Goal: Book appointment/travel/reservation

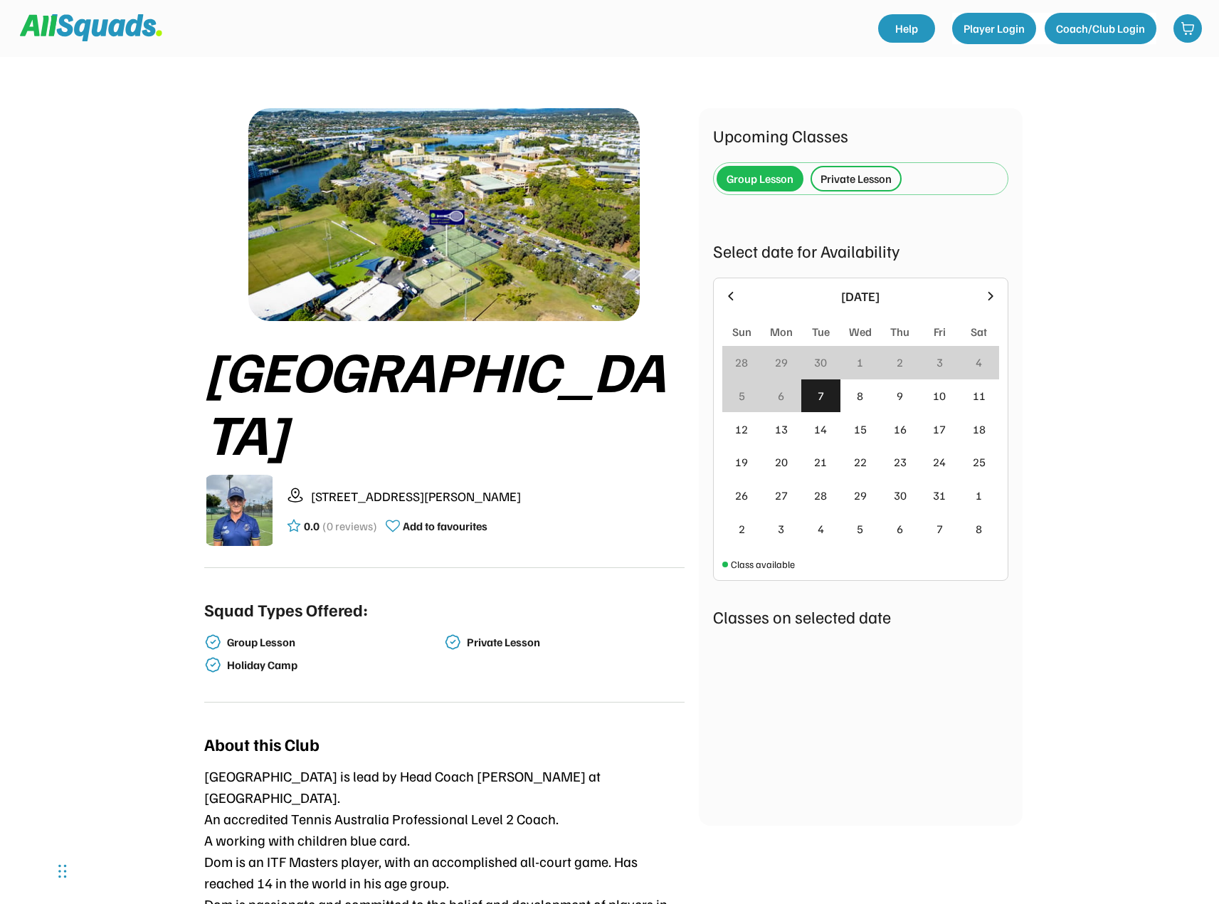
click at [823, 391] on div "7" at bounding box center [821, 395] width 6 height 17
click at [793, 425] on div "13" at bounding box center [782, 428] width 40 height 33
click at [841, 436] on div "15" at bounding box center [861, 428] width 40 height 33
click at [822, 431] on div "14" at bounding box center [820, 429] width 13 height 17
click at [773, 177] on div "Group Lesson" at bounding box center [760, 178] width 67 height 17
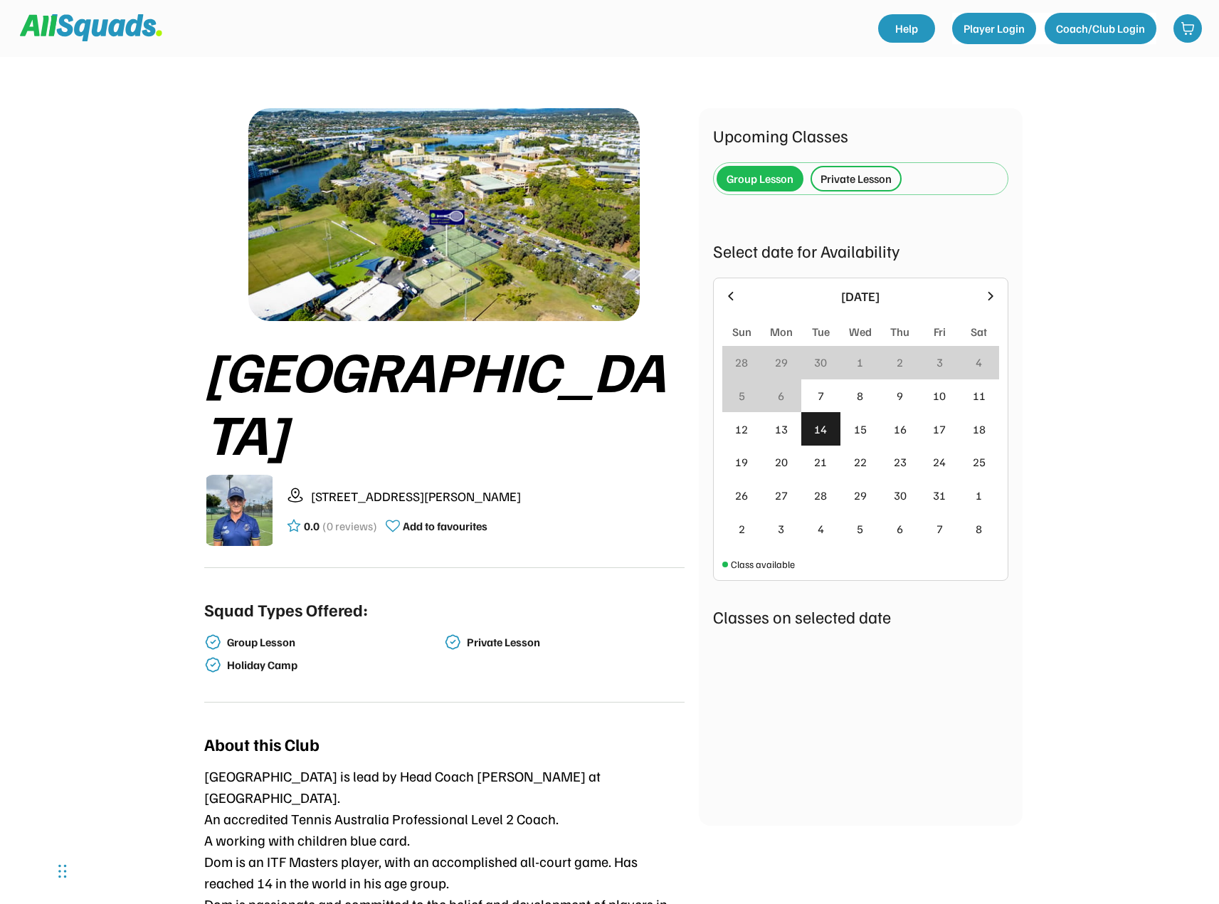
click at [859, 172] on div "Private Lesson" at bounding box center [856, 178] width 71 height 17
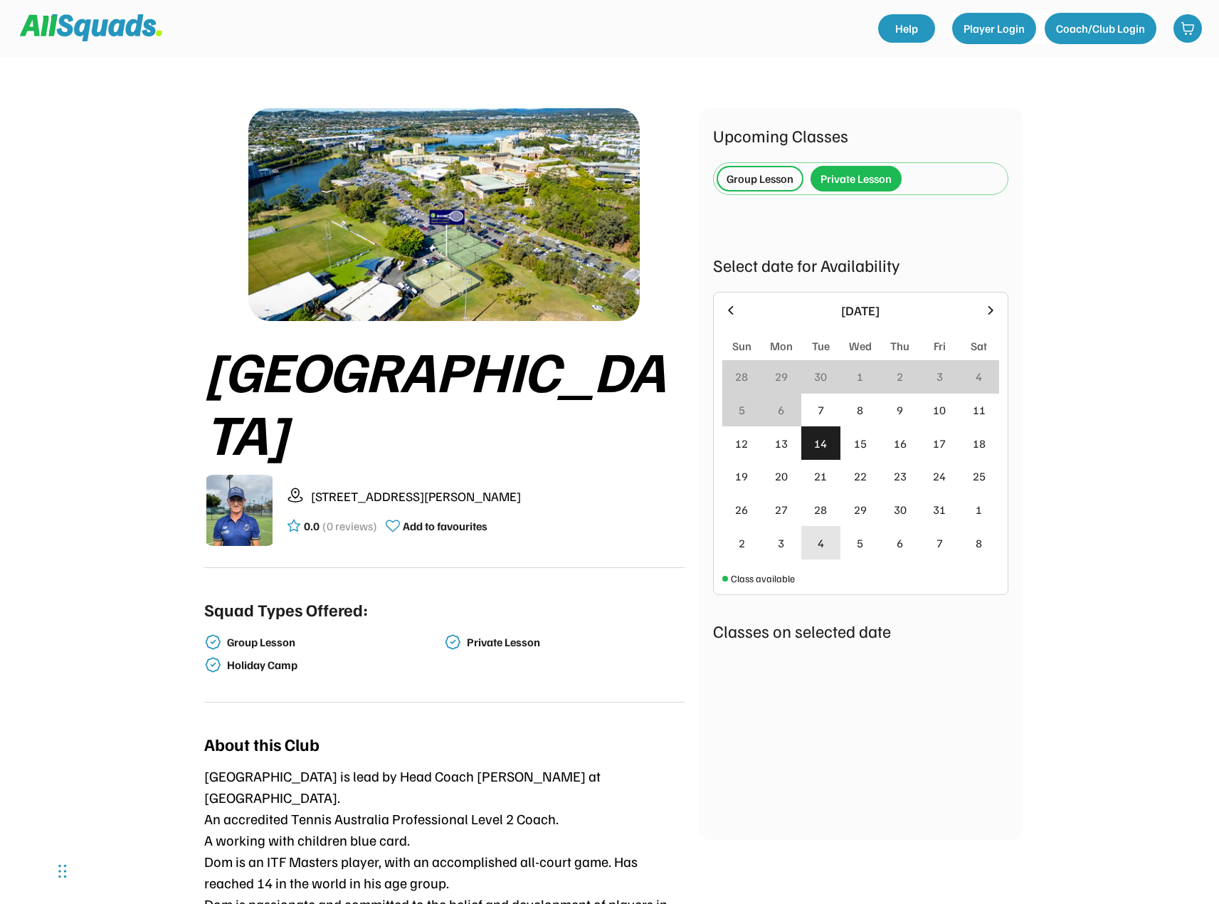
click at [814, 541] on div "4" at bounding box center [822, 542] width 40 height 33
click at [861, 513] on div "29" at bounding box center [860, 509] width 13 height 17
drag, startPoint x: 872, startPoint y: 538, endPoint x: 894, endPoint y: 529, distance: 23.9
click at [873, 538] on div "5" at bounding box center [861, 542] width 40 height 33
click at [898, 530] on div "6" at bounding box center [901, 542] width 40 height 33
